Goal: Task Accomplishment & Management: Manage account settings

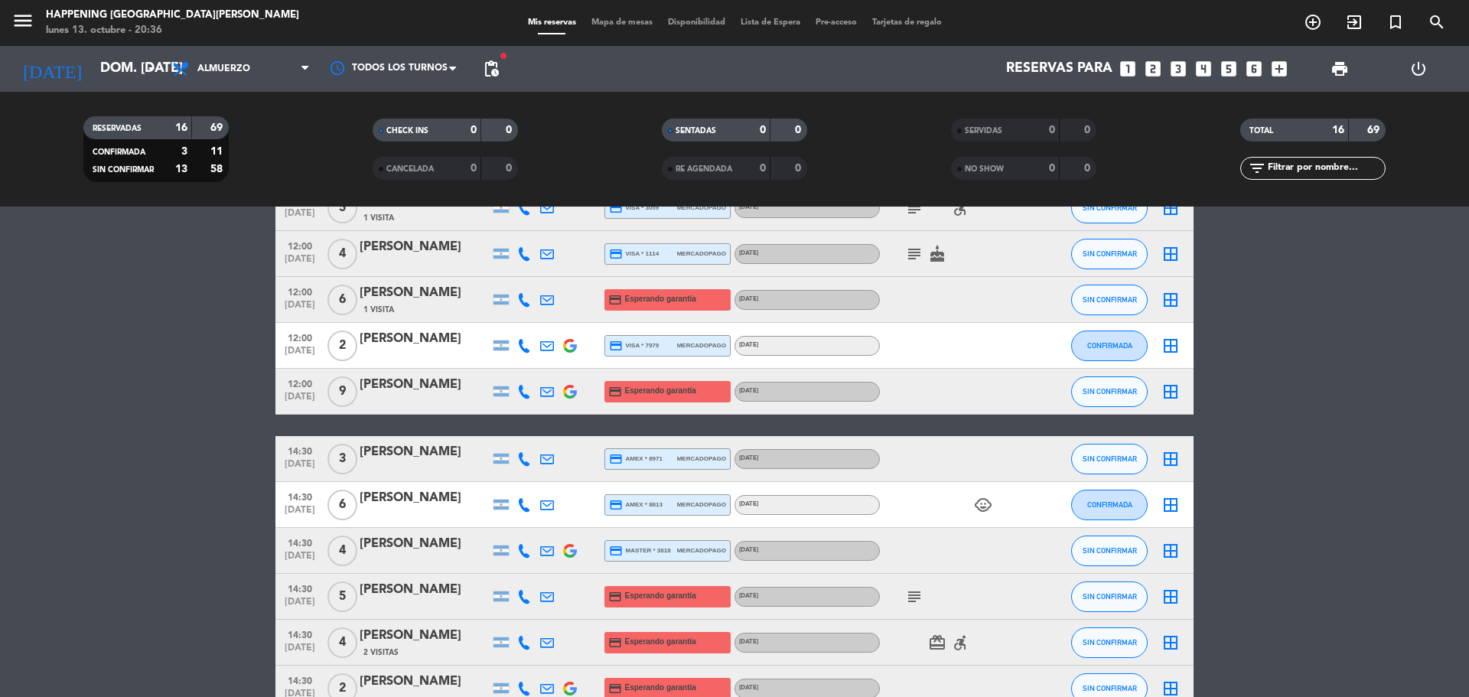
scroll to position [306, 0]
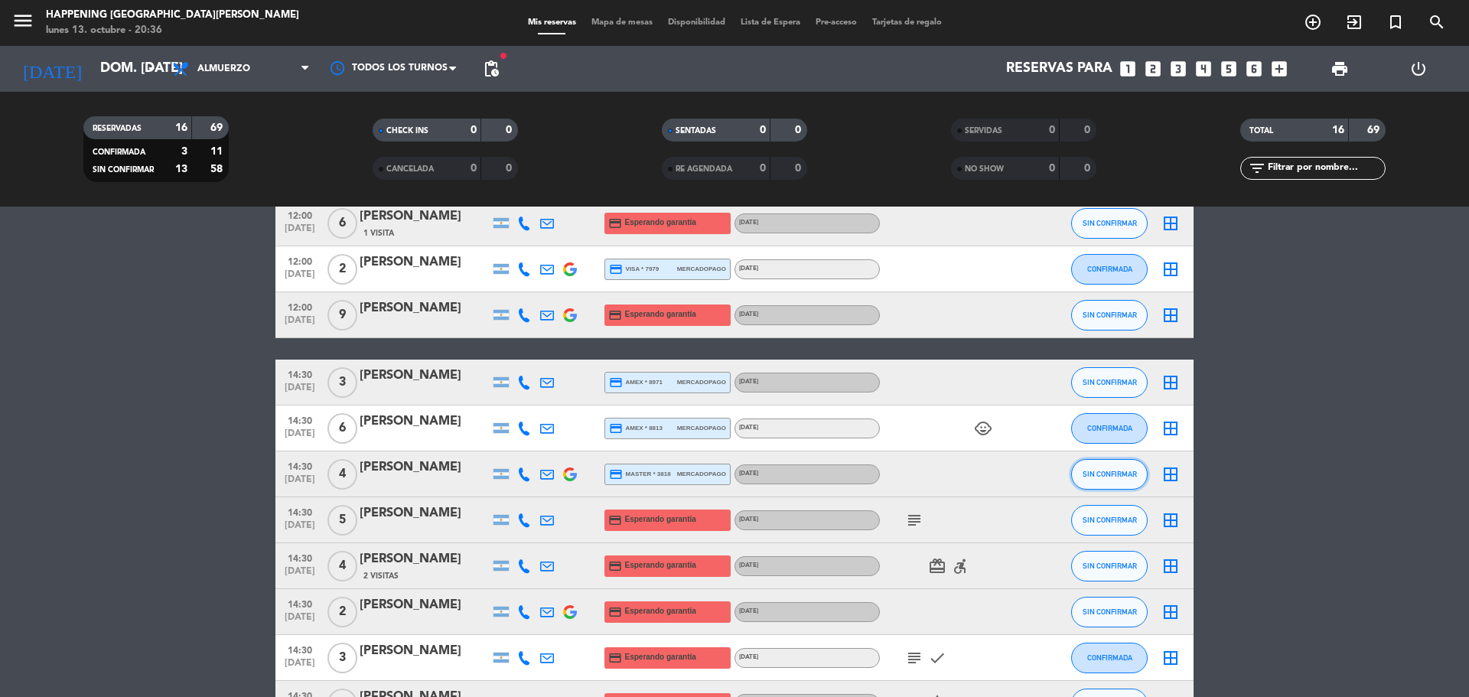
click at [1115, 480] on button "SIN CONFIRMAR" at bounding box center [1109, 474] width 77 height 31
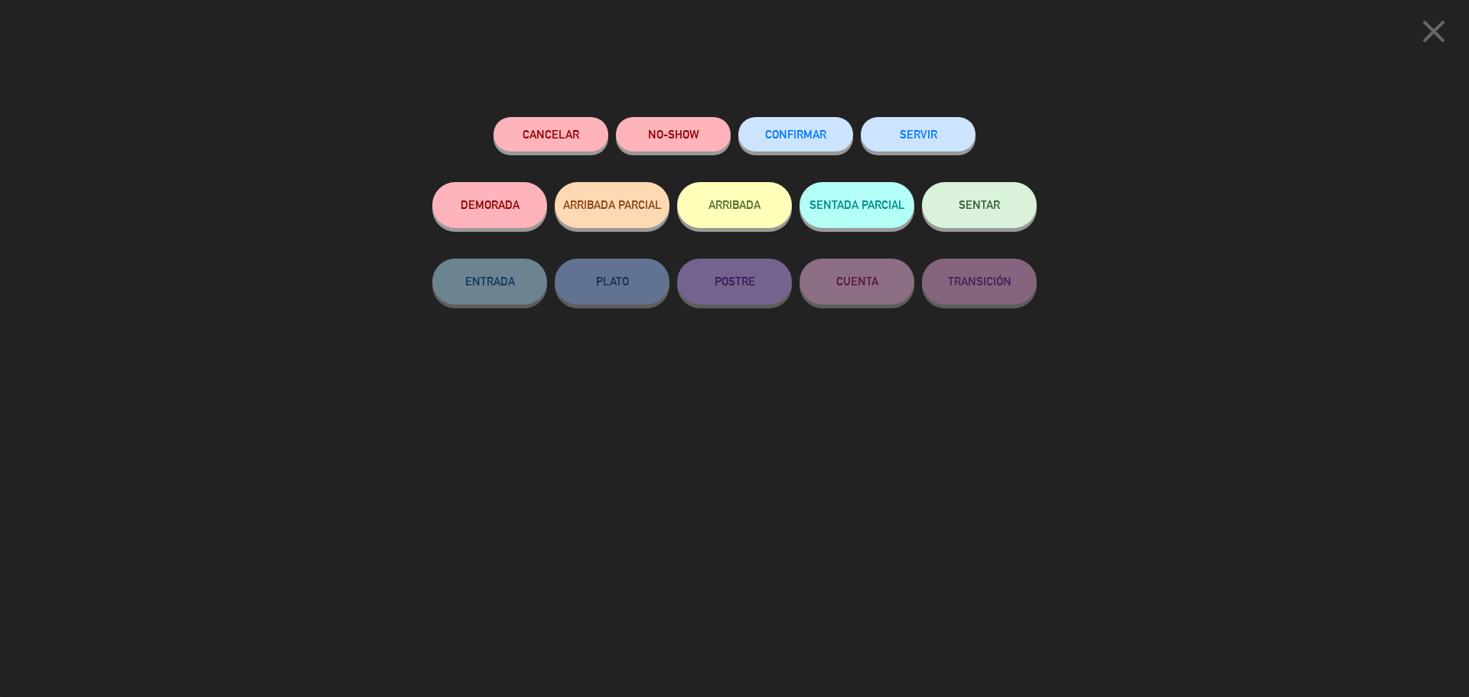
click at [930, 127] on button "SERVIR" at bounding box center [918, 134] width 115 height 34
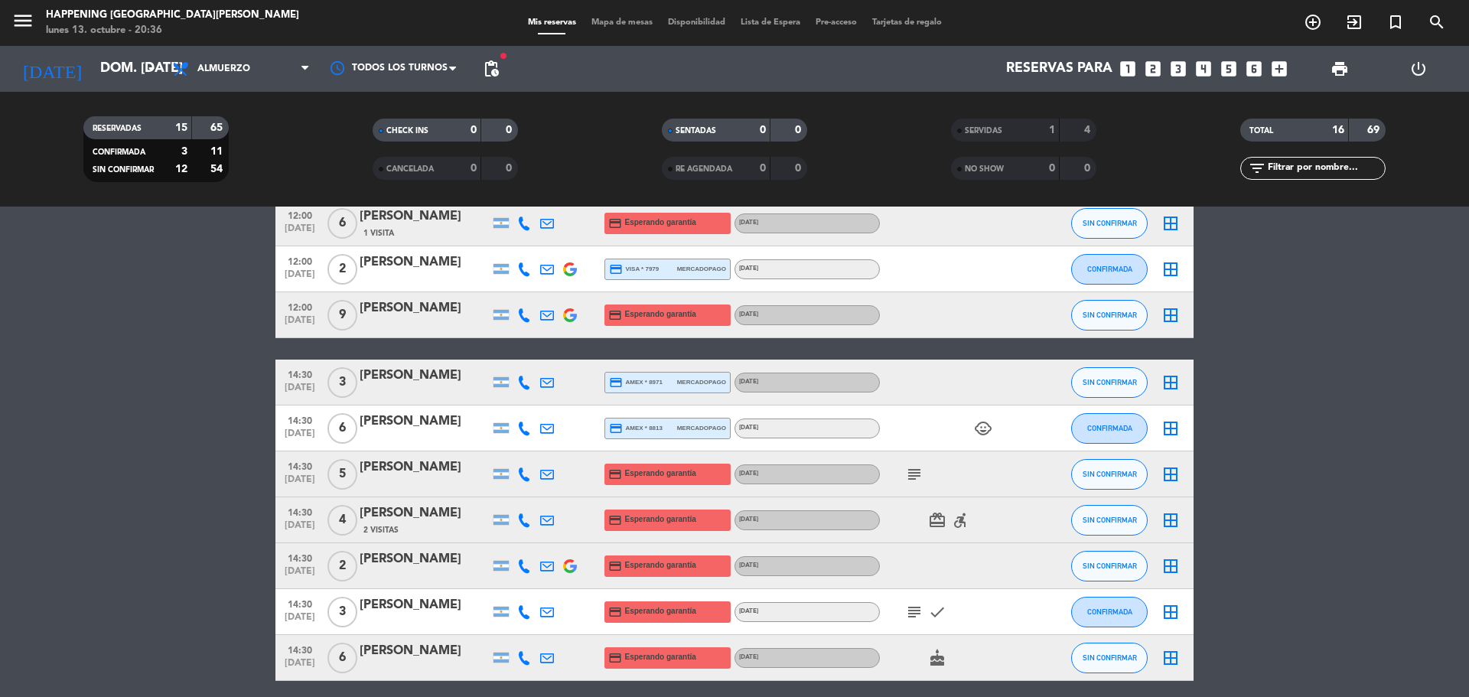
click at [1024, 122] on div "SERVIDAS" at bounding box center [990, 131] width 70 height 18
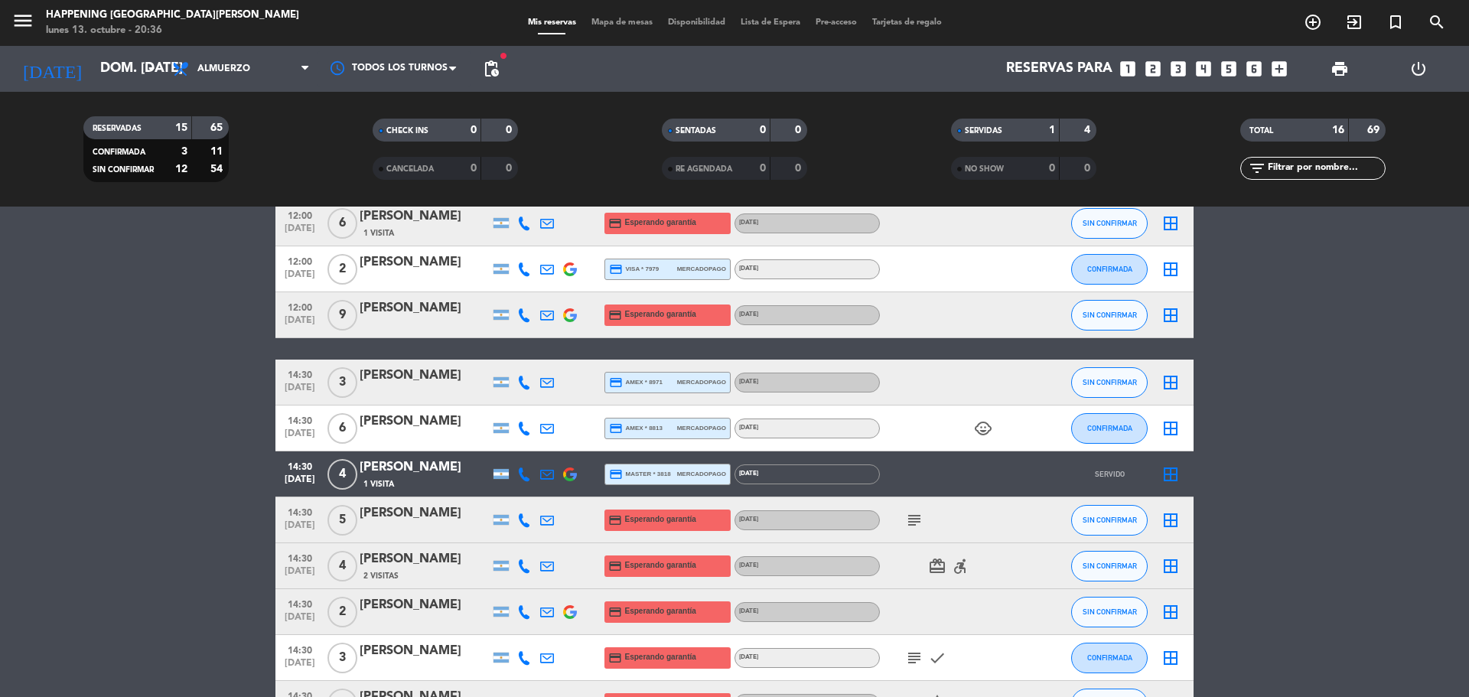
click at [1168, 471] on icon "border_all" at bounding box center [1171, 474] width 18 height 18
click at [1170, 469] on icon "border_all" at bounding box center [1171, 474] width 18 height 18
click at [419, 466] on div "[PERSON_NAME]" at bounding box center [425, 468] width 130 height 20
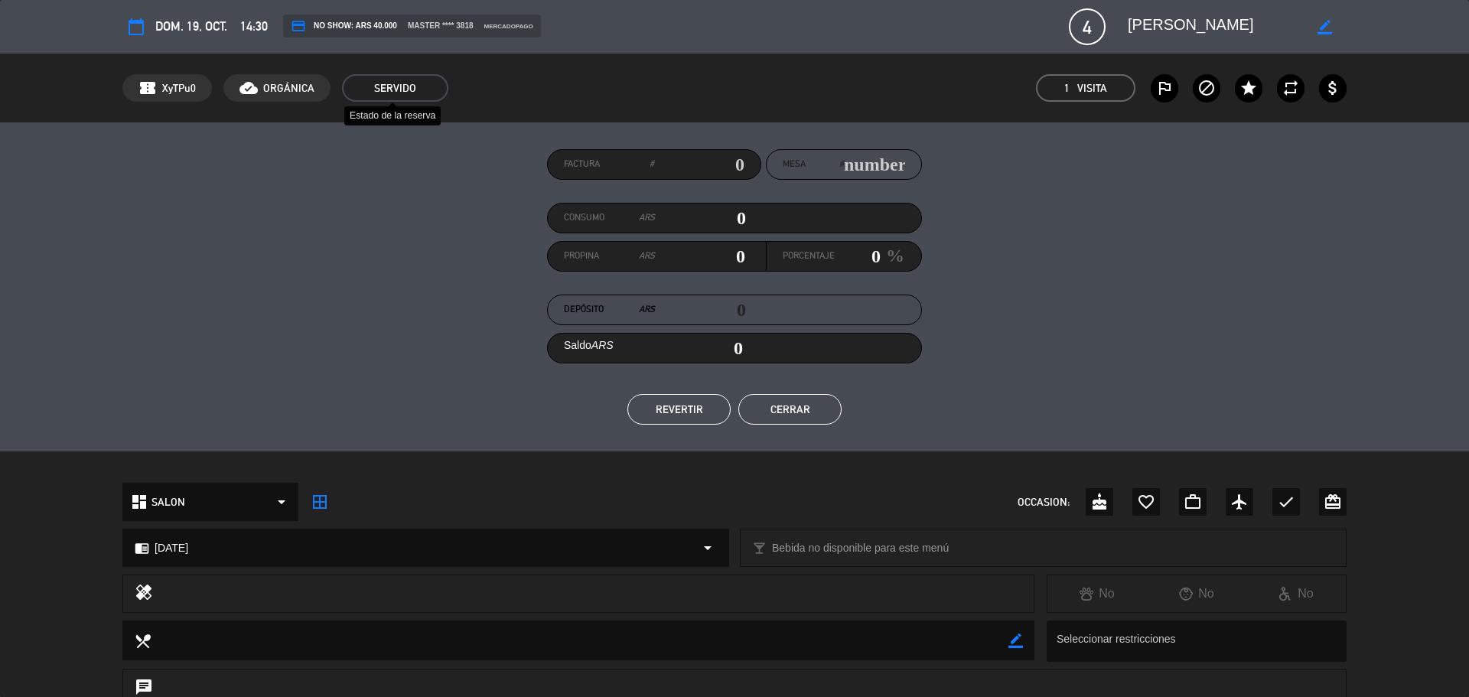
click at [400, 88] on span "SERVIDO" at bounding box center [395, 88] width 106 height 28
click at [675, 413] on button "REVERTIR" at bounding box center [678, 409] width 103 height 31
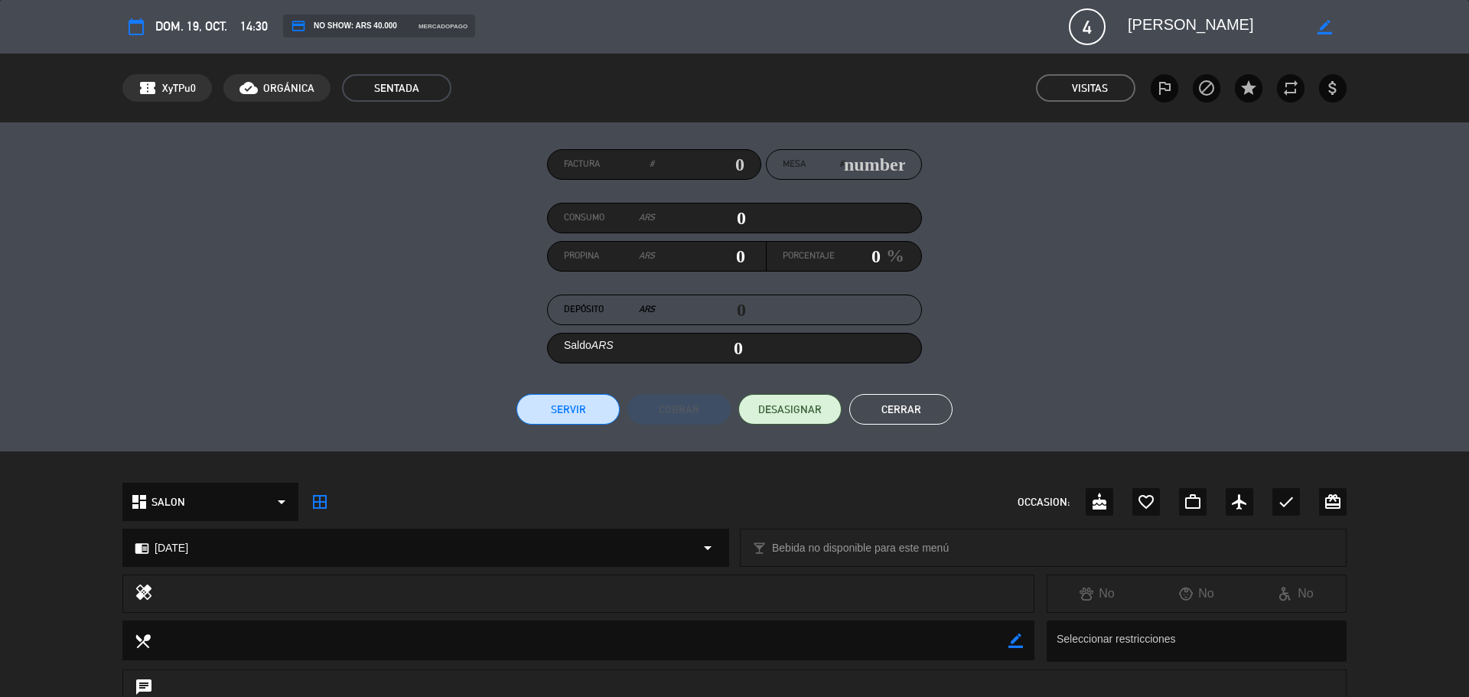
click at [907, 405] on button "Cerrar" at bounding box center [900, 409] width 103 height 31
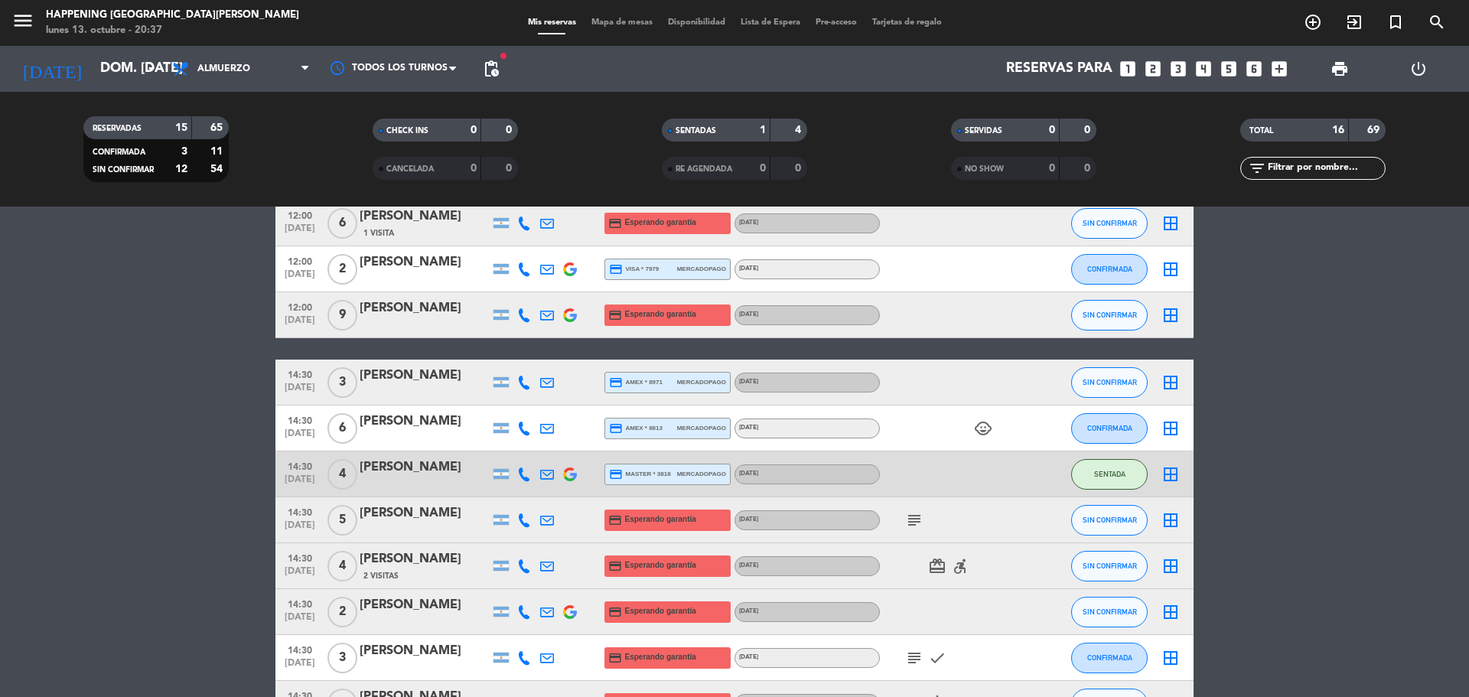
click at [1177, 468] on icon "border_all" at bounding box center [1171, 474] width 18 height 18
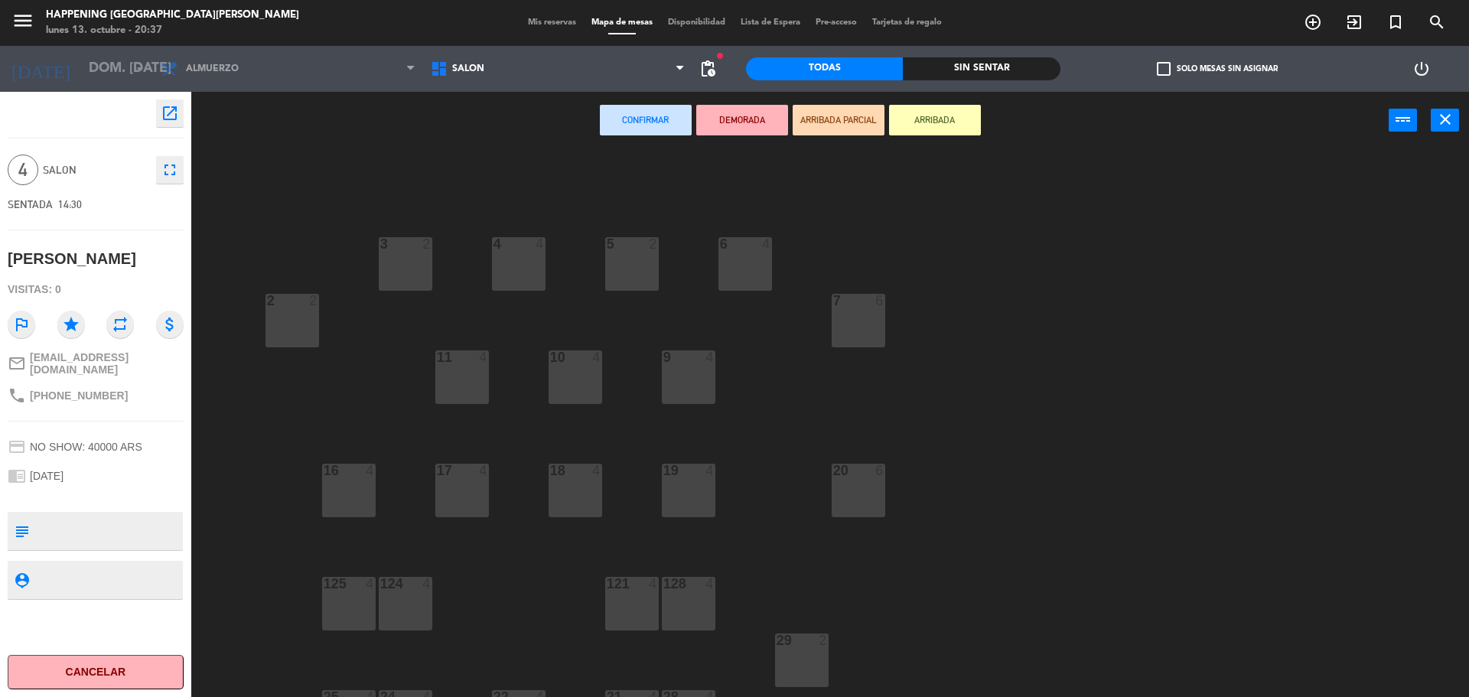
click at [639, 118] on button "Confirmar" at bounding box center [646, 120] width 92 height 31
click at [646, 120] on button "Confirmar" at bounding box center [646, 120] width 92 height 31
click at [666, 124] on button "Confirmar" at bounding box center [646, 120] width 92 height 31
click at [810, 121] on button "ARRIBADA PARCIAL" at bounding box center [839, 120] width 92 height 31
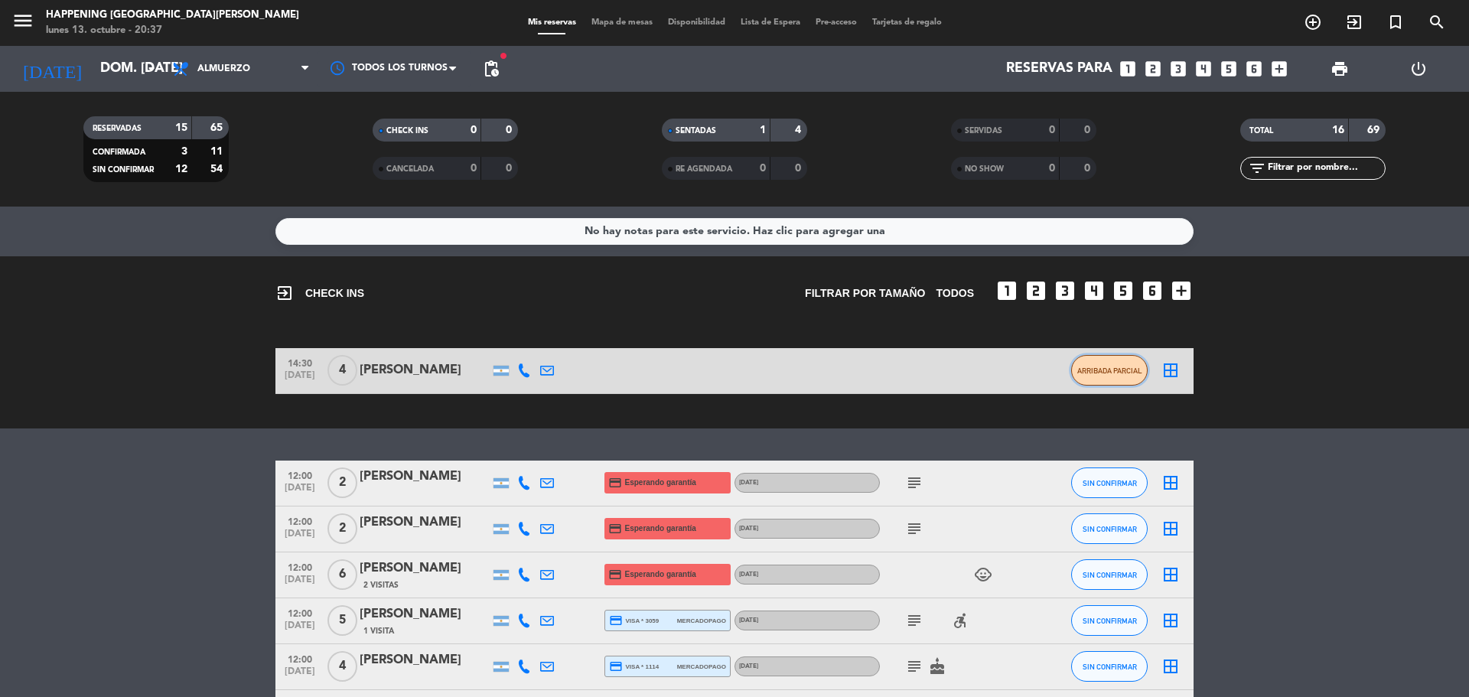
click at [1105, 368] on span "ARRIBADA PARCIAL" at bounding box center [1109, 371] width 65 height 8
